Goal: Task Accomplishment & Management: Complete application form

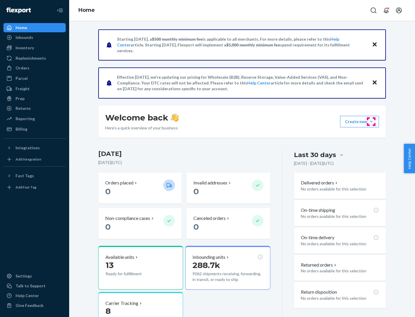
click at [371, 122] on button "Create new Create new inbound Create new order Create new product" at bounding box center [359, 122] width 39 height 12
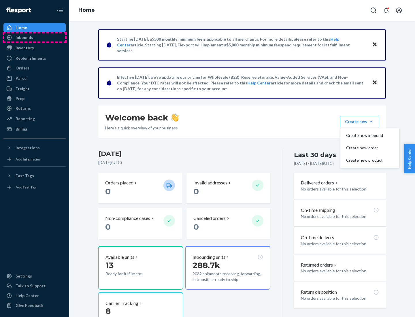
click at [35, 37] on div "Inbounds" at bounding box center [34, 37] width 61 height 8
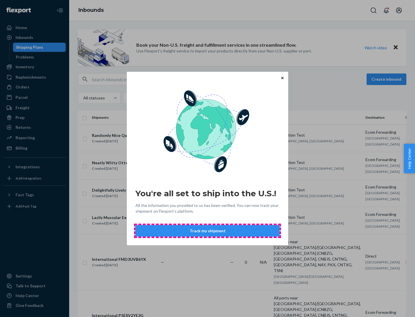
click at [207, 231] on button "Track my shipment" at bounding box center [207, 231] width 144 height 12
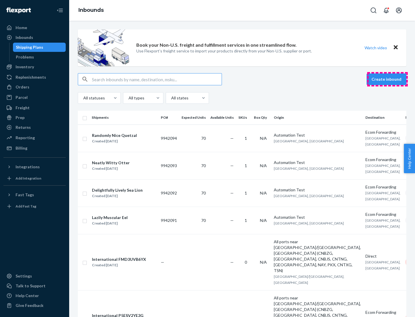
click at [387, 79] on button "Create inbound" at bounding box center [386, 79] width 40 height 12
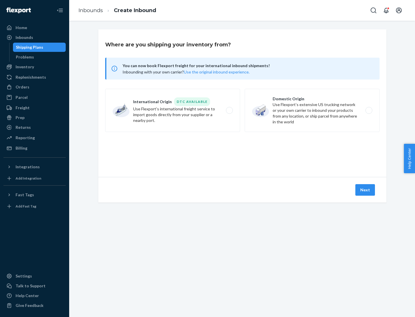
click at [173, 110] on label "International Origin DTC Available Use Flexport's international freight service…" at bounding box center [172, 110] width 135 height 43
click at [229, 110] on input "International Origin DTC Available Use Flexport's international freight service…" at bounding box center [231, 111] width 4 height 4
radio input "true"
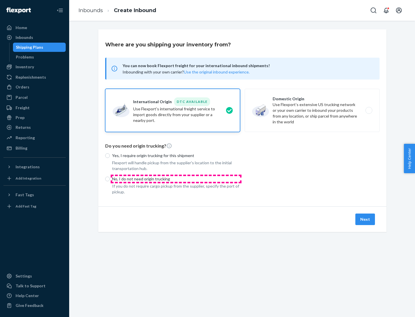
click at [176, 179] on p "No, I do not need origin trucking" at bounding box center [176, 179] width 128 height 6
click at [110, 179] on input "No, I do not need origin trucking" at bounding box center [107, 179] width 5 height 5
radio input "true"
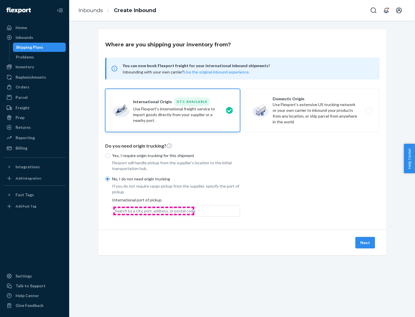
click at [154, 211] on div "Search by a city, port, address, or postal code" at bounding box center [155, 211] width 81 height 6
click at [115, 211] on input "Search by a city, port, address, or postal code" at bounding box center [115, 211] width 1 height 6
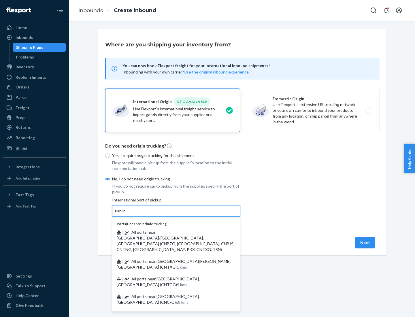
click at [170, 232] on span "| All ports near [GEOGRAPHIC_DATA]/[GEOGRAPHIC_DATA], [GEOGRAPHIC_DATA] (CNBZG,…" at bounding box center [176, 241] width 118 height 22
click at [126, 214] on input "tianjin" at bounding box center [121, 211] width 12 height 6
type input "All ports near [GEOGRAPHIC_DATA]/[GEOGRAPHIC_DATA], [GEOGRAPHIC_DATA] (CNBZG, […"
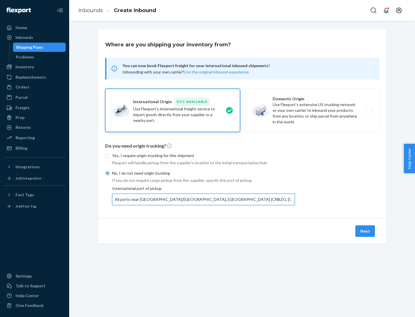
click at [365, 231] on button "Next" at bounding box center [365, 231] width 20 height 12
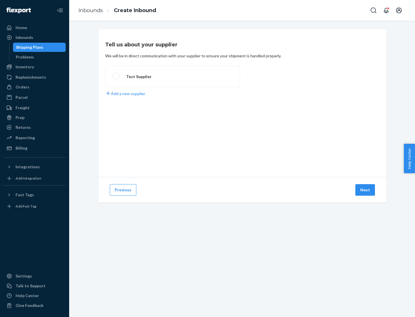
click at [173, 76] on label "Test Supplier" at bounding box center [172, 76] width 135 height 21
click at [116, 76] on input "Test Supplier" at bounding box center [114, 77] width 4 height 4
radio input "true"
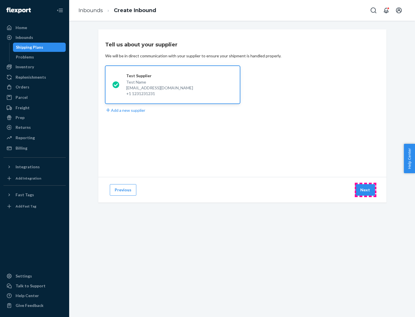
click at [365, 190] on button "Next" at bounding box center [365, 190] width 20 height 12
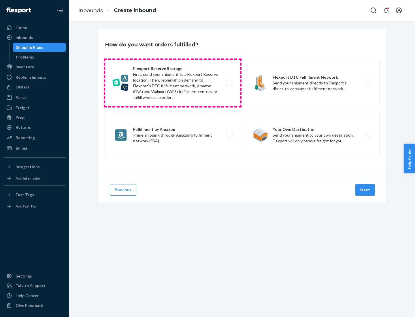
click at [173, 83] on label "Flexport Reserve Storage First, send your shipment to a Flexport Reserve locati…" at bounding box center [172, 83] width 135 height 46
click at [229, 83] on input "Flexport Reserve Storage First, send your shipment to a Flexport Reserve locati…" at bounding box center [231, 83] width 4 height 4
radio input "true"
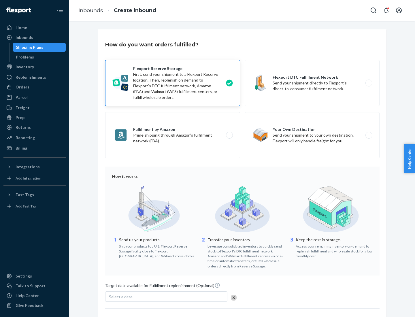
scroll to position [47, 0]
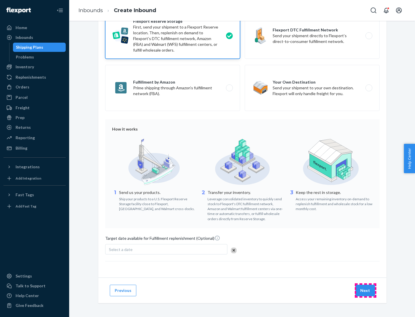
click at [365, 290] on button "Next" at bounding box center [365, 291] width 20 height 12
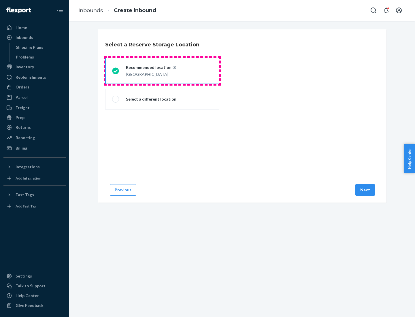
click at [162, 71] on div "[GEOGRAPHIC_DATA]" at bounding box center [151, 73] width 50 height 7
click at [116, 71] on input "Recommended location [GEOGRAPHIC_DATA]" at bounding box center [114, 71] width 4 height 4
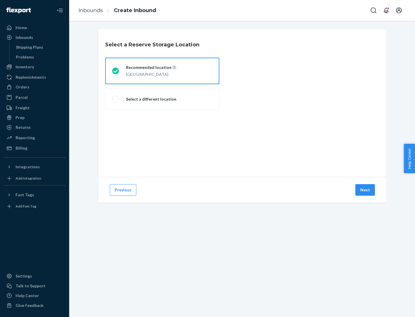
click at [365, 190] on button "Next" at bounding box center [365, 190] width 20 height 12
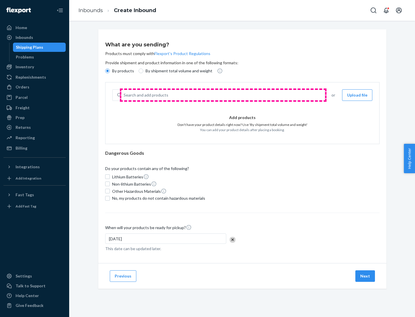
click at [223, 95] on div "Search and add products" at bounding box center [222, 95] width 203 height 10
click at [124, 95] on input "Search and add products" at bounding box center [124, 95] width 1 height 6
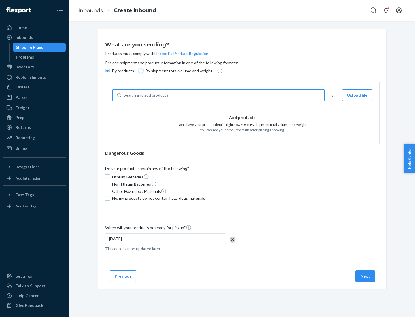
click at [140, 71] on input "By shipment total volume and weight" at bounding box center [141, 71] width 5 height 5
radio input "true"
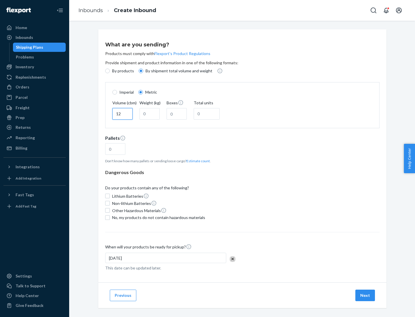
type input "12"
type input "22"
type input "222"
type input "121"
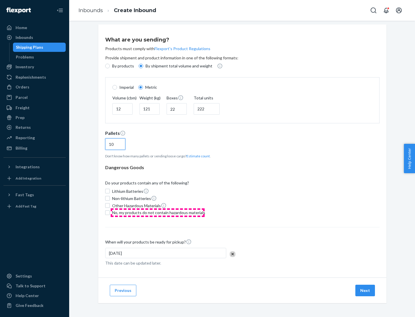
type input "10"
click at [158, 212] on span "No, my products do not contain hazardous materials" at bounding box center [158, 213] width 93 height 6
click at [110, 212] on input "No, my products do not contain hazardous materials" at bounding box center [107, 212] width 5 height 5
checkbox input "true"
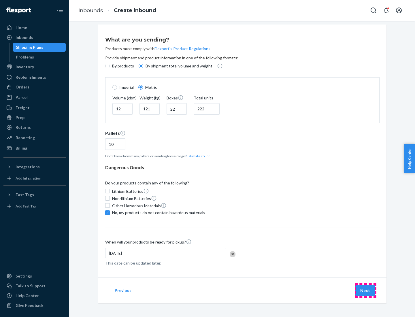
click at [365, 290] on button "Next" at bounding box center [365, 291] width 20 height 12
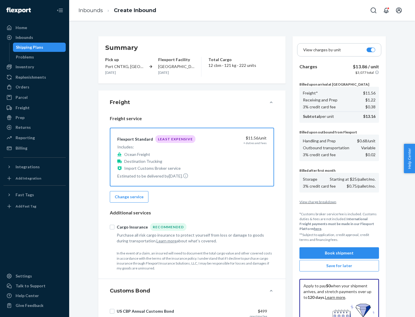
scroll to position [84, 0]
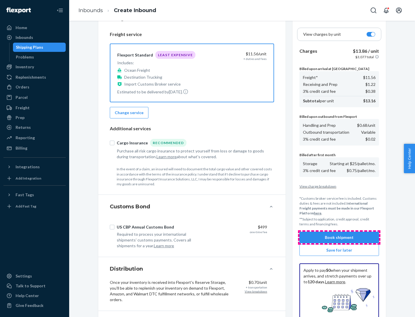
click at [339, 237] on button "Book shipment" at bounding box center [339, 238] width 80 height 12
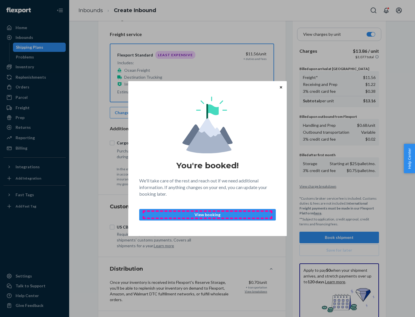
click at [207, 214] on p "View booking" at bounding box center [207, 215] width 127 height 6
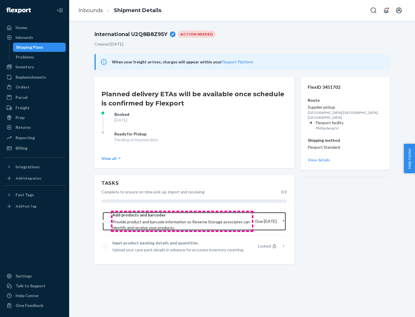
click at [182, 221] on span "Provide product and barcode information so Reserve Storage associates can ident…" at bounding box center [181, 225] width 138 height 12
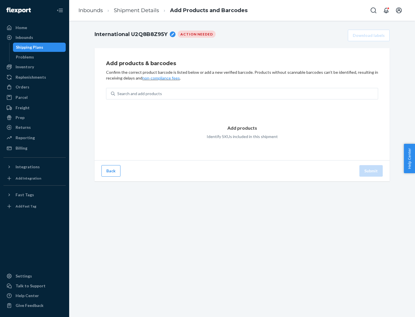
click at [246, 94] on div "Search and add products" at bounding box center [246, 93] width 263 height 10
click at [118, 94] on input "Search and add products" at bounding box center [117, 94] width 1 height 6
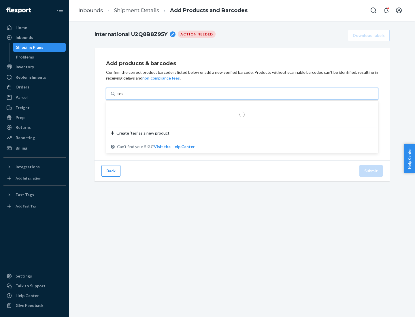
type input "test"
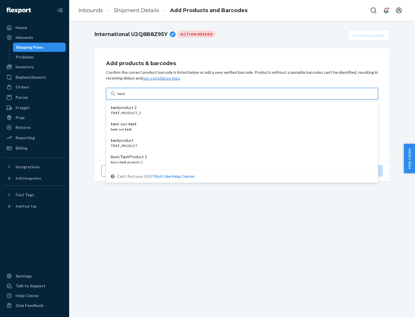
scroll to position [22, 0]
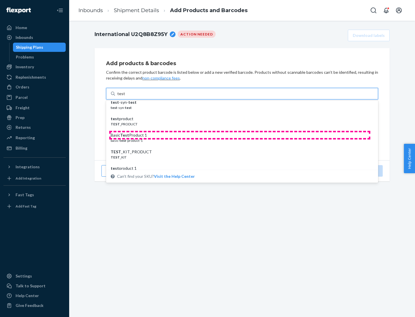
click at [240, 135] on div "Basic Test Product 1" at bounding box center [240, 135] width 258 height 6
click at [125, 97] on input "test" at bounding box center [120, 94] width 7 height 6
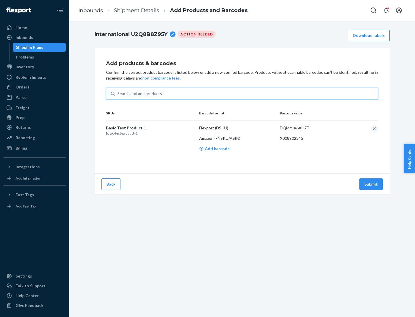
click at [371, 184] on button "Submit" at bounding box center [370, 184] width 23 height 12
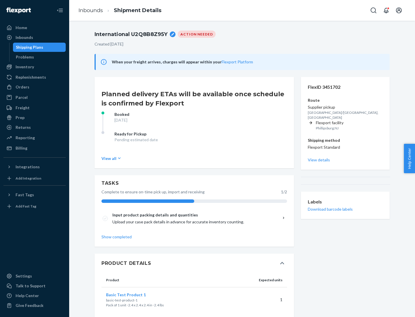
scroll to position [10, 0]
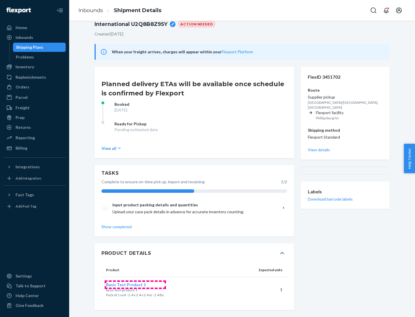
click at [135, 284] on span "Basic Test Product 1" at bounding box center [126, 284] width 40 height 5
